Goal: Task Accomplishment & Management: Use online tool/utility

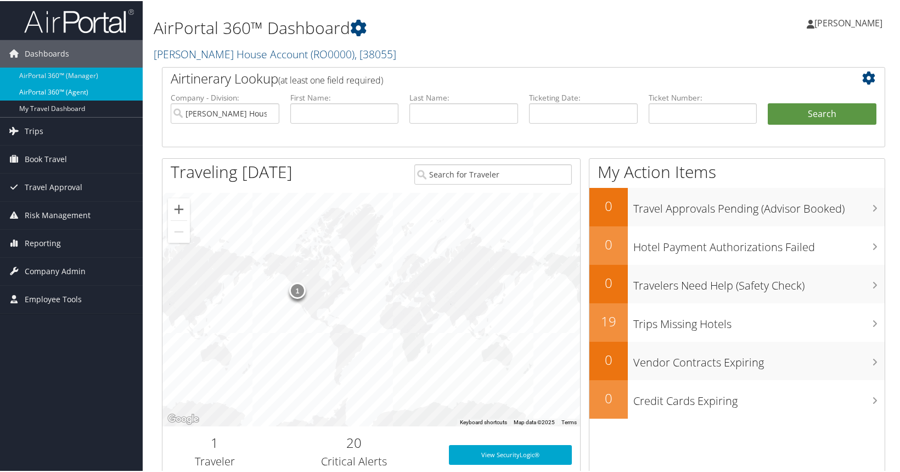
click at [65, 91] on link "AirPortal 360™ (Agent)" at bounding box center [71, 91] width 143 height 16
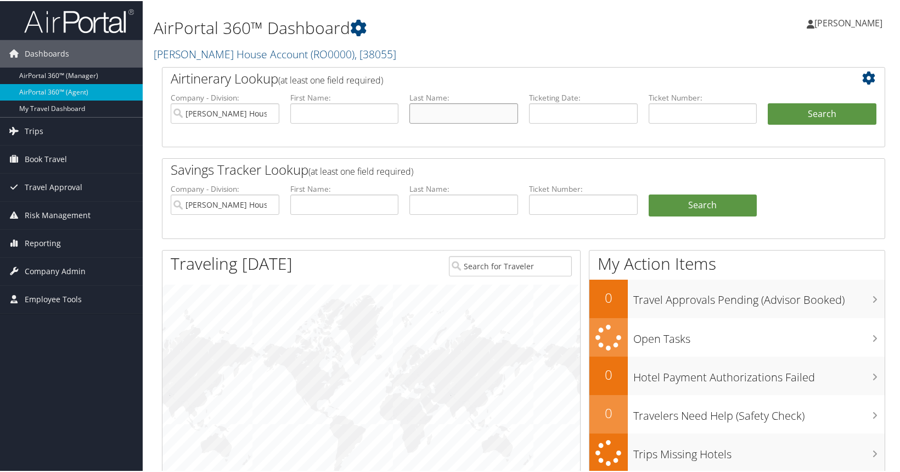
click at [430, 110] on input "text" at bounding box center [464, 112] width 109 height 20
type input "boardman"
click at [827, 120] on button "Search" at bounding box center [822, 113] width 109 height 22
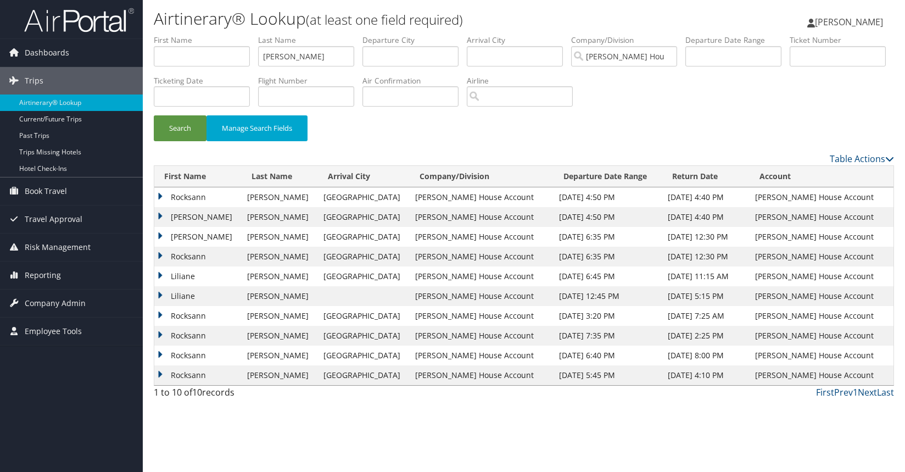
click at [162, 275] on td "Liliane" at bounding box center [197, 276] width 87 height 20
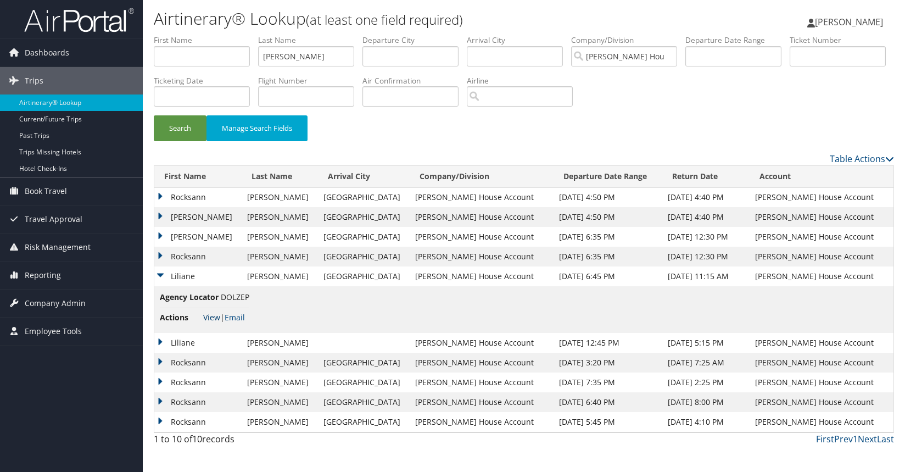
click at [214, 317] on link "View" at bounding box center [211, 317] width 17 height 10
